Goal: Information Seeking & Learning: Learn about a topic

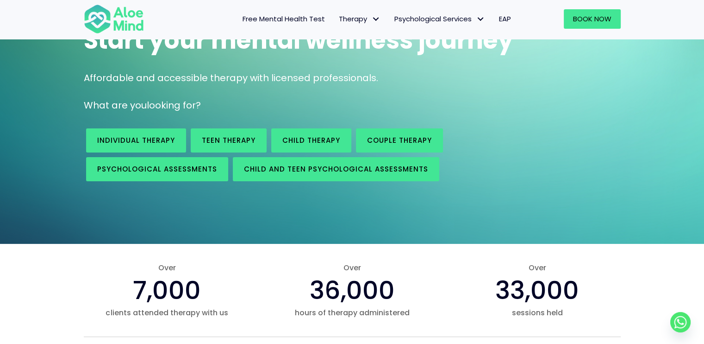
scroll to position [93, 0]
click at [167, 136] on span "Individual therapy" at bounding box center [136, 140] width 78 height 10
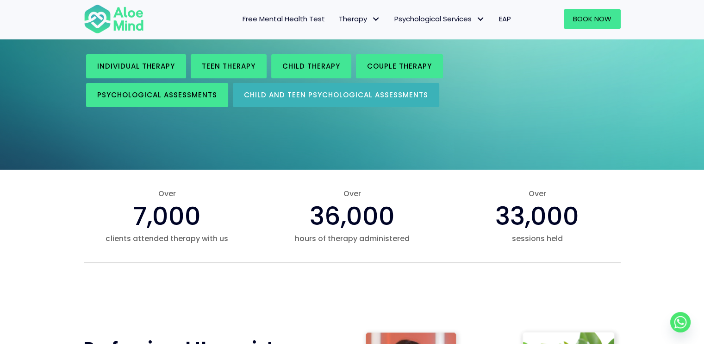
scroll to position [232, 0]
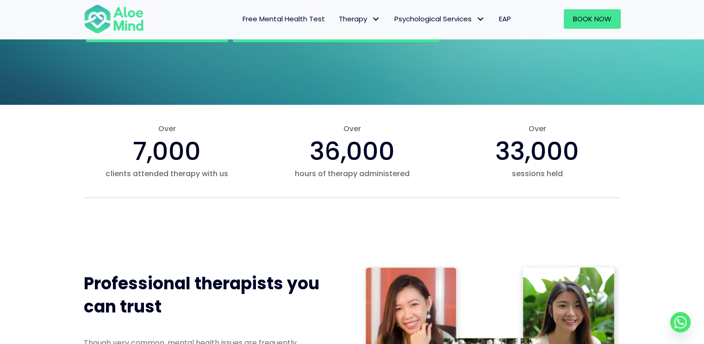
click at [280, 23] on span "Free Mental Health Test" at bounding box center [284, 19] width 82 height 10
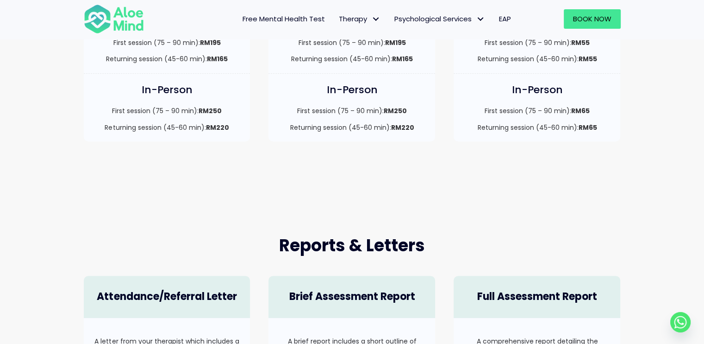
scroll to position [556, 0]
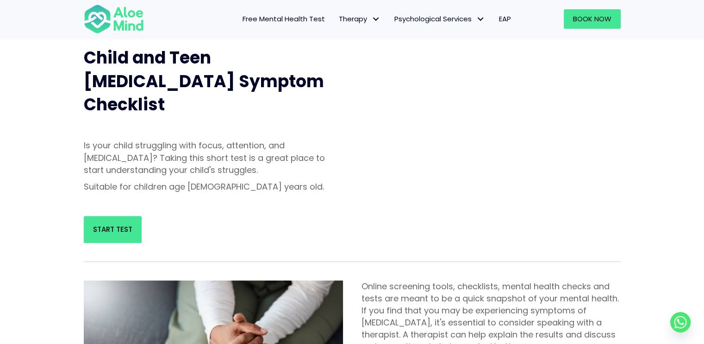
scroll to position [232, 0]
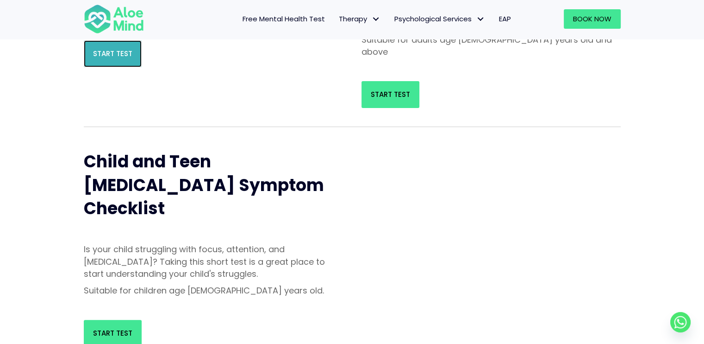
click at [126, 67] on link "Start Test" at bounding box center [113, 53] width 58 height 27
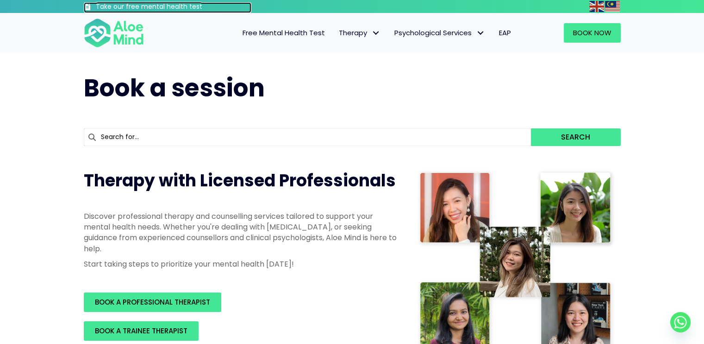
click at [157, 7] on h3 "Take our free mental health test" at bounding box center [174, 6] width 156 height 9
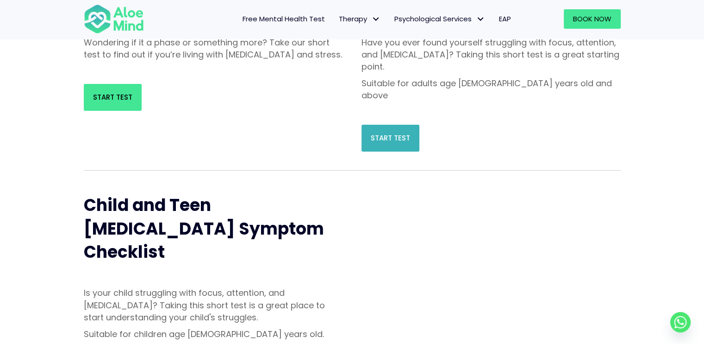
scroll to position [278, 0]
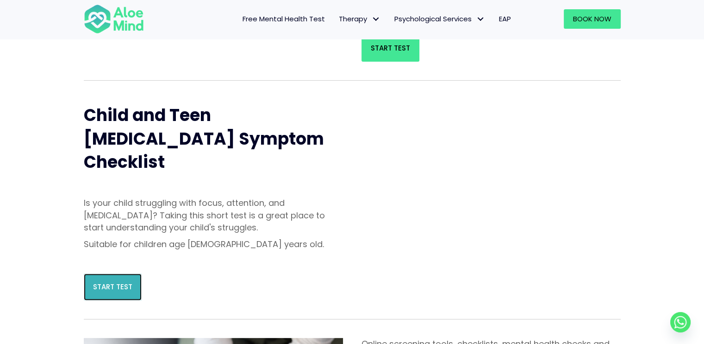
click at [135, 273] on link "Start Test" at bounding box center [113, 286] width 58 height 27
